Goal: Navigation & Orientation: Find specific page/section

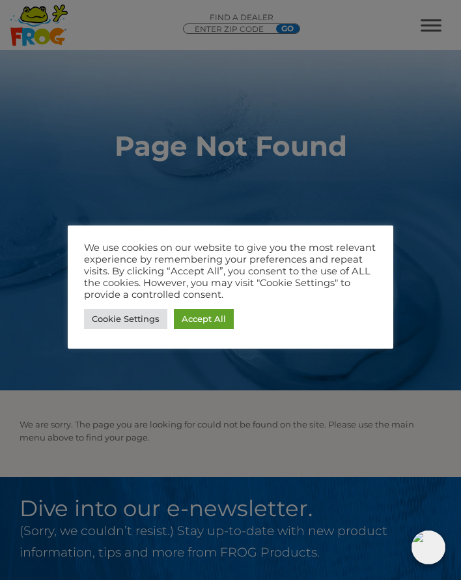
click at [215, 318] on link "Accept All" at bounding box center [204, 319] width 60 height 20
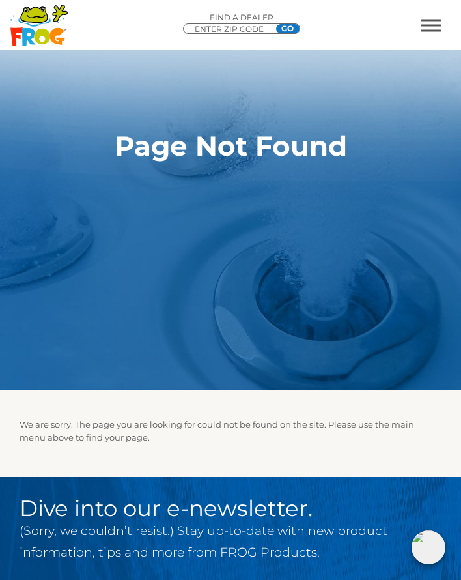
click at [237, 32] on input "ENTER ZIP CODE" at bounding box center [232, 29] width 78 height 10
type input "96150"
click at [287, 28] on input "GO" at bounding box center [287, 28] width 23 height 9
click at [292, 33] on input "GO" at bounding box center [287, 28] width 23 height 9
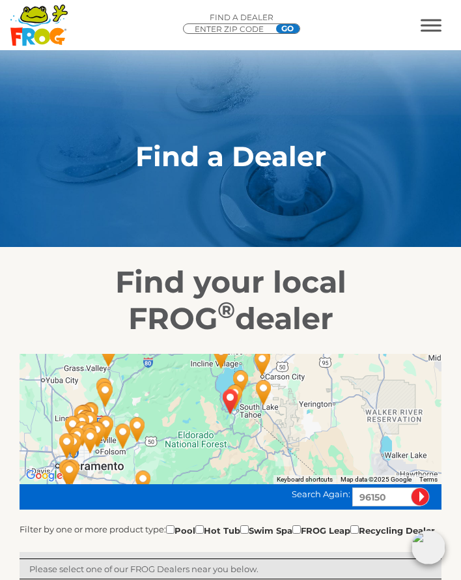
click at [195, 533] on input "checkbox" at bounding box center [199, 529] width 8 height 8
checkbox input "true"
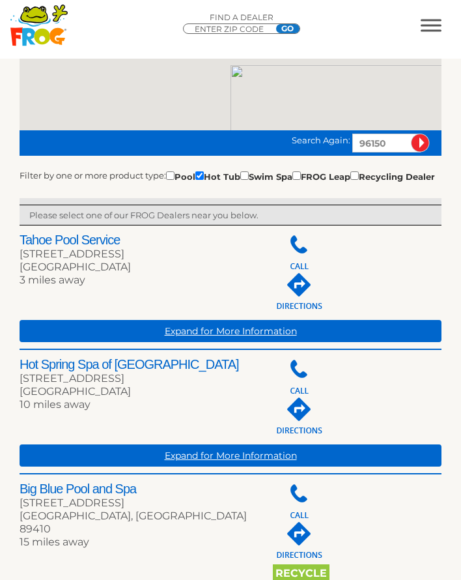
scroll to position [354, 0]
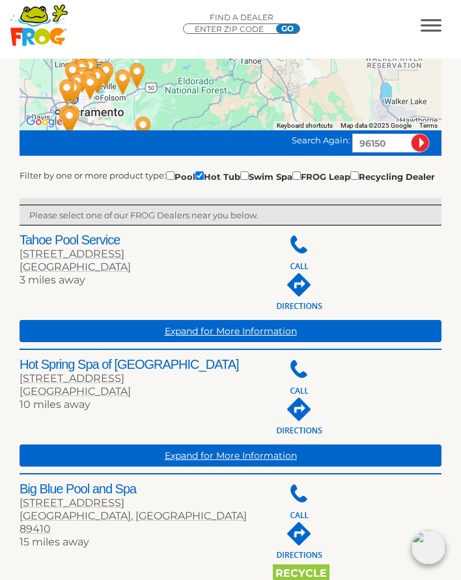
click at [251, 24] on input "ENTER ZIP CODE" at bounding box center [232, 29] width 78 height 10
type input "95742"
click at [292, 30] on input "GO" at bounding box center [287, 28] width 23 height 9
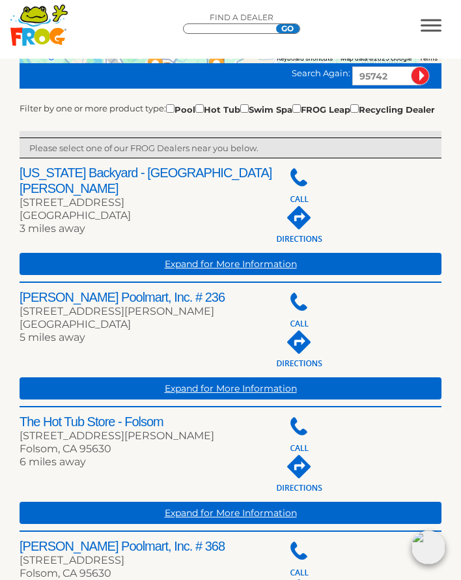
scroll to position [419, 0]
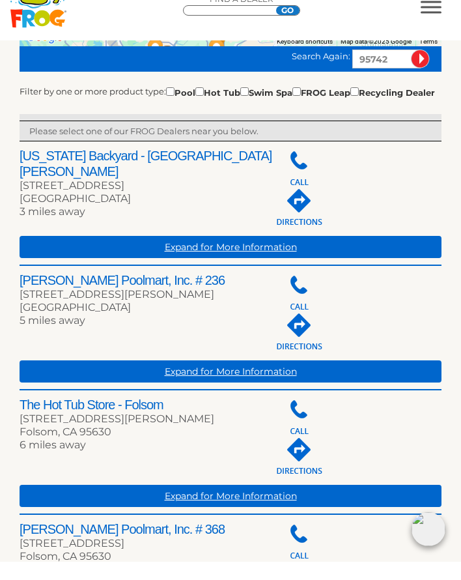
click at [277, 260] on link "Expand for More Information" at bounding box center [231, 265] width 422 height 22
type input "ENTER ZIP CODE"
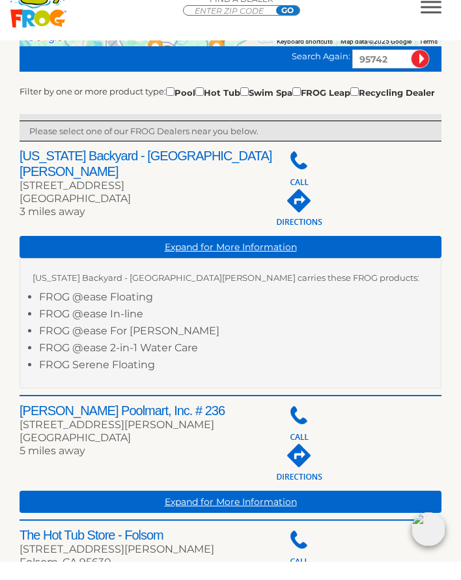
scroll to position [438, 0]
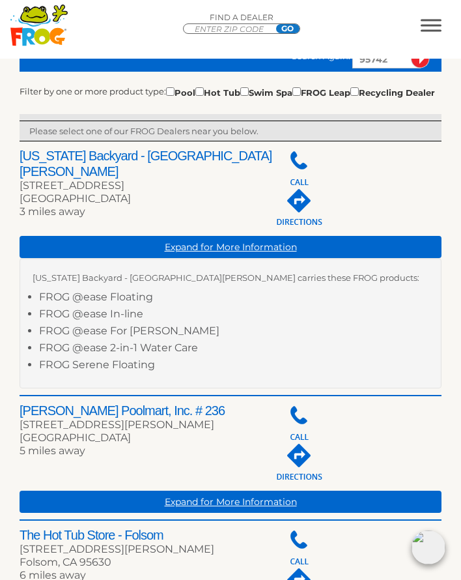
click at [195, 96] on input "checkbox" at bounding box center [199, 91] width 8 height 8
checkbox input "true"
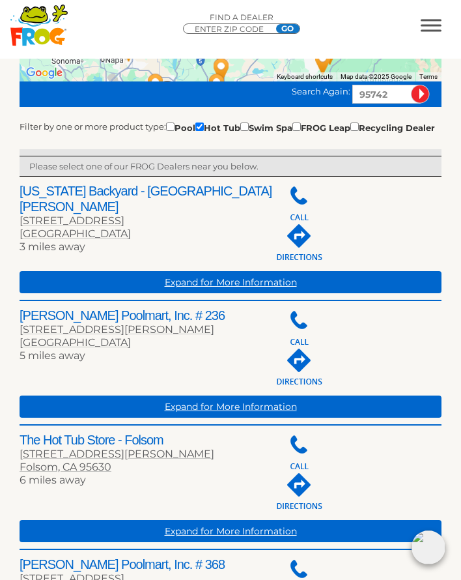
scroll to position [401, 0]
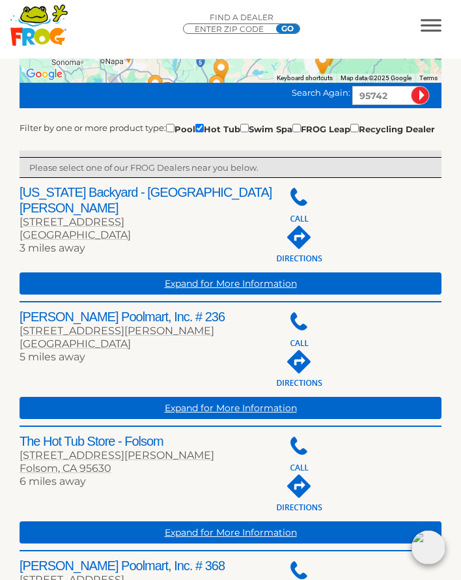
click at [266, 294] on link "Expand for More Information" at bounding box center [231, 283] width 422 height 22
